Goal: Transaction & Acquisition: Purchase product/service

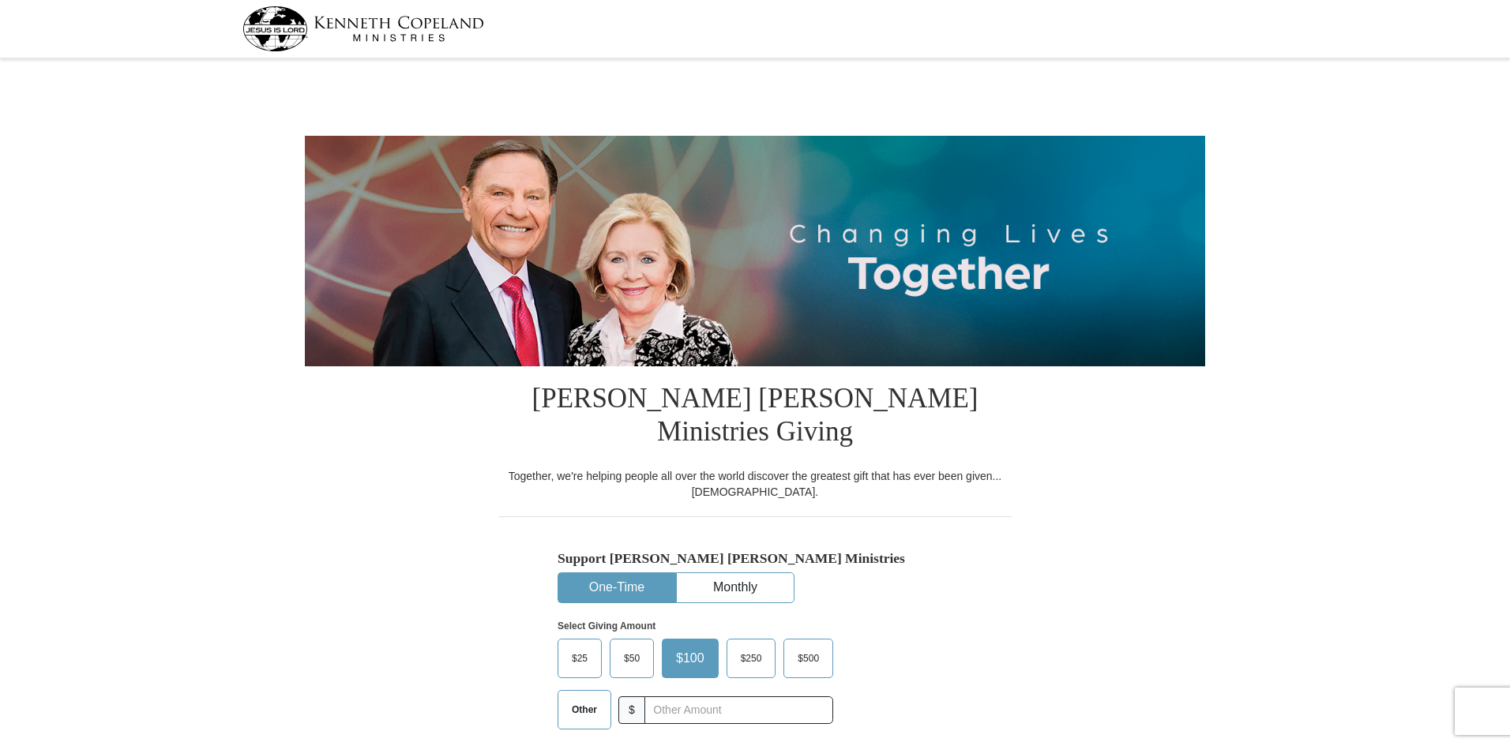
select select "[GEOGRAPHIC_DATA]"
click at [627, 647] on span "$50" at bounding box center [632, 659] width 32 height 24
click at [0, 0] on input "$50" at bounding box center [0, 0] width 0 height 0
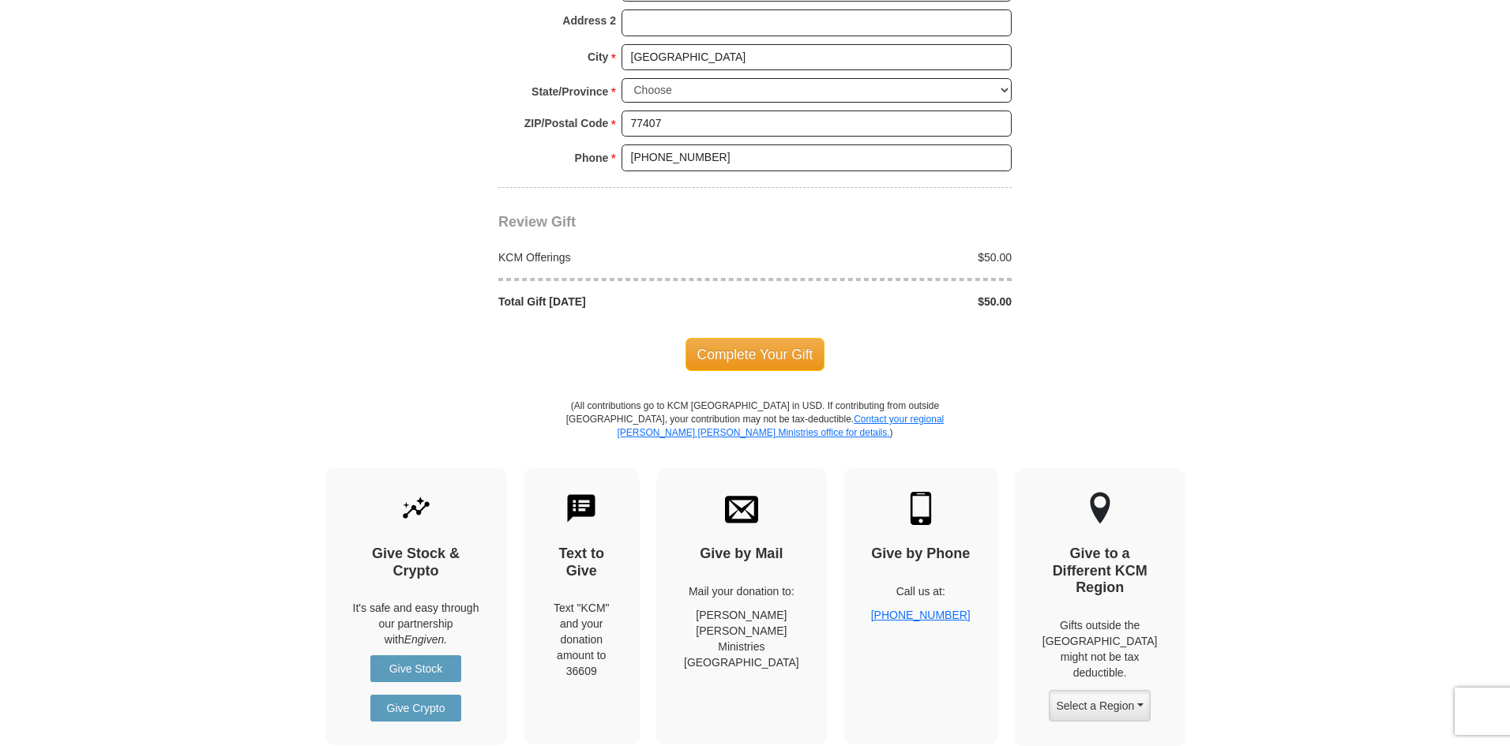
scroll to position [1343, 0]
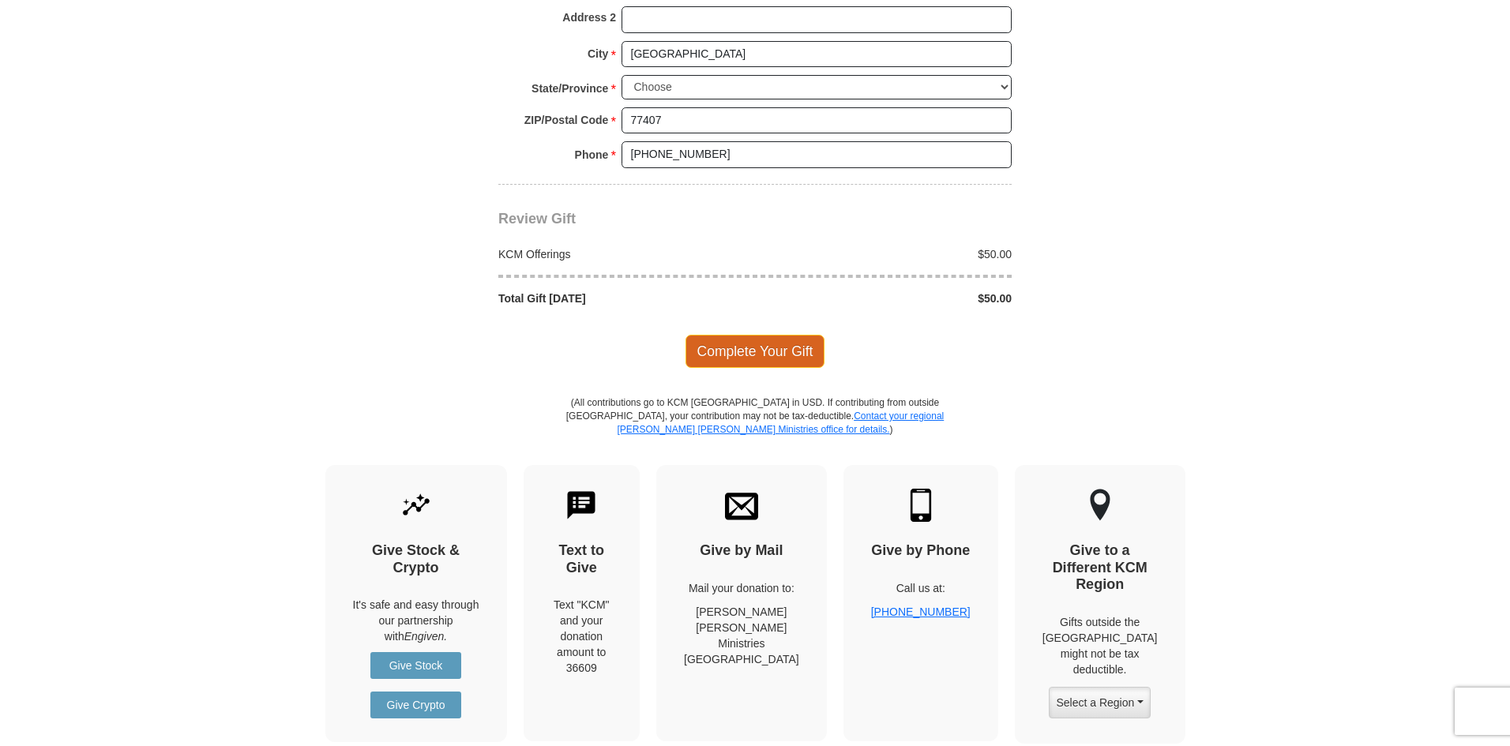
click at [764, 335] on span "Complete Your Gift" at bounding box center [755, 351] width 140 height 33
